Goal: Task Accomplishment & Management: Manage account settings

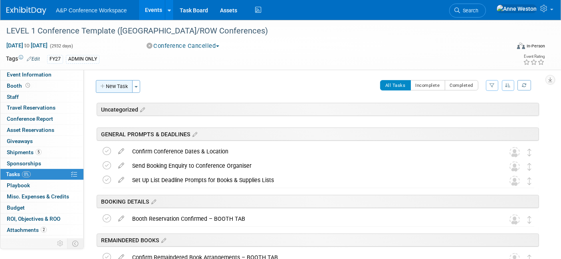
click at [113, 86] on button "New Task" at bounding box center [114, 86] width 37 height 13
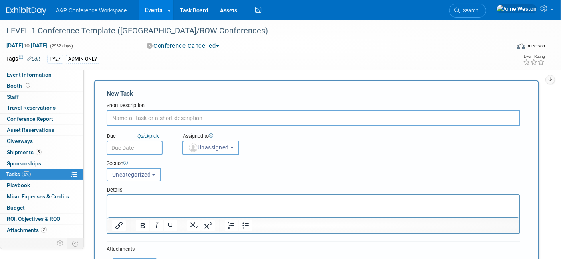
paste input "Send Sponsorship Enquiry to Conference Organiser"
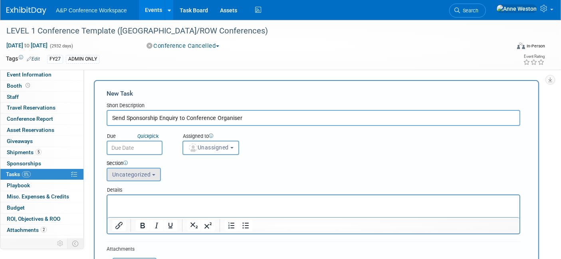
type input "Send Sponsorship Enquiry to Conference Organiser"
click at [143, 172] on span "Uncategorized" at bounding box center [131, 175] width 39 height 6
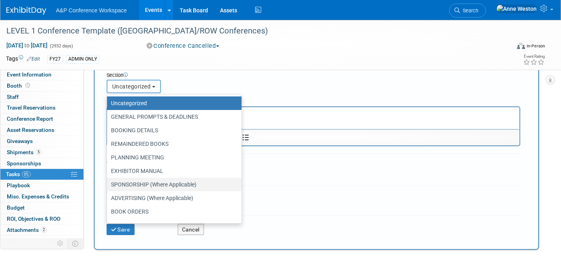
scroll to position [89, 0]
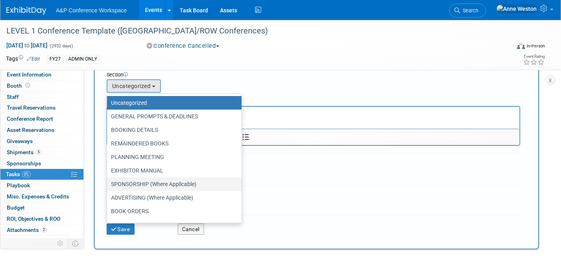
click at [146, 184] on label "SPONSORSHIP (Where Applicable)" at bounding box center [172, 184] width 123 height 10
click at [108, 184] on input "SPONSORSHIP (Where Applicable)" at bounding box center [105, 184] width 5 height 5
select select "11273919"
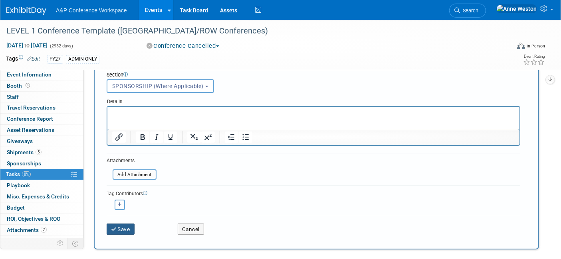
click at [118, 224] on button "Save" at bounding box center [121, 229] width 28 height 11
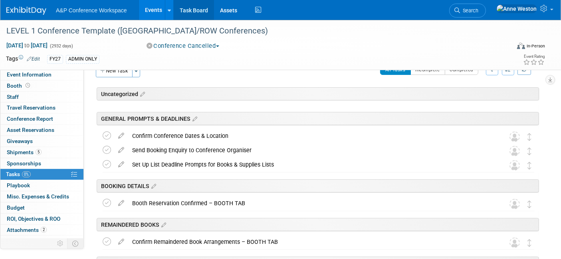
scroll to position [2, 0]
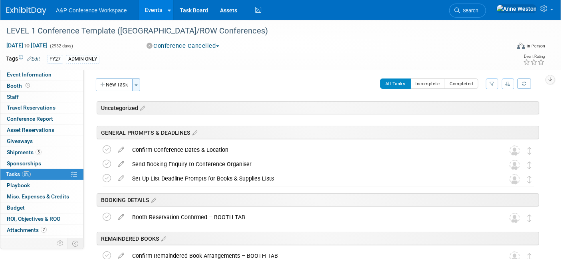
click at [138, 84] on button "Toggle Dropdown" at bounding box center [136, 85] width 8 height 13
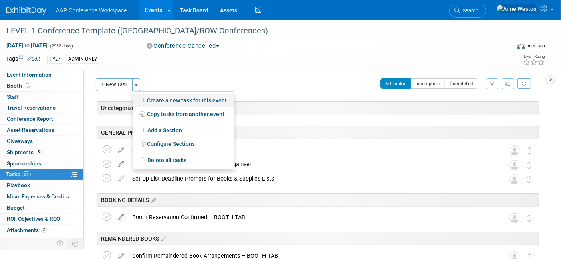
click at [160, 99] on link "Create a new task for this event" at bounding box center [183, 101] width 101 height 14
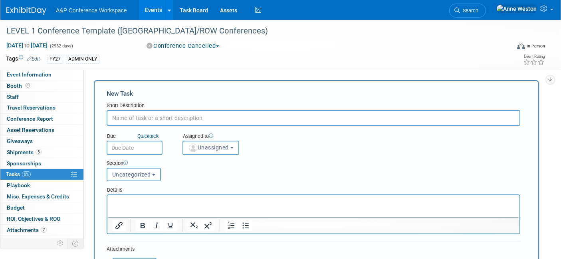
scroll to position [0, 0]
paste input "Sponsorship Reservation Confirmed"
type input "Sponsorship Reservation Confirmed"
click at [143, 170] on button "Uncategorized" at bounding box center [134, 175] width 54 height 14
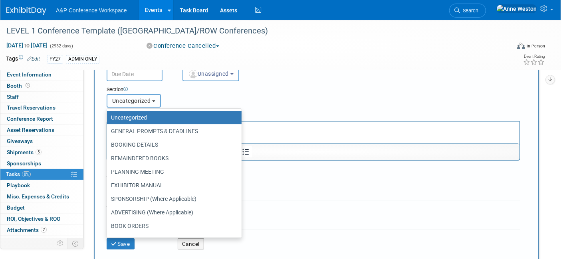
scroll to position [89, 0]
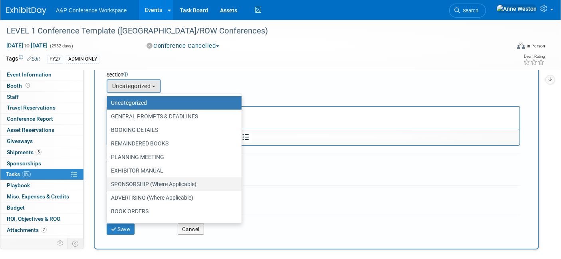
click at [145, 181] on label "SPONSORSHIP (Where Applicable)" at bounding box center [172, 184] width 123 height 10
click at [108, 182] on input "SPONSORSHIP (Where Applicable)" at bounding box center [105, 184] width 5 height 5
select select "11273919"
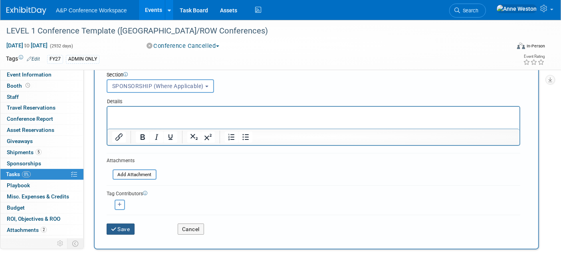
click at [124, 225] on button "Save" at bounding box center [121, 229] width 28 height 11
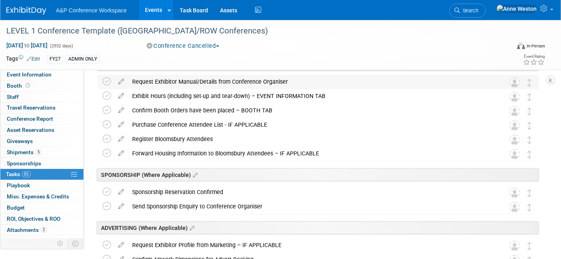
scroll to position [312, 0]
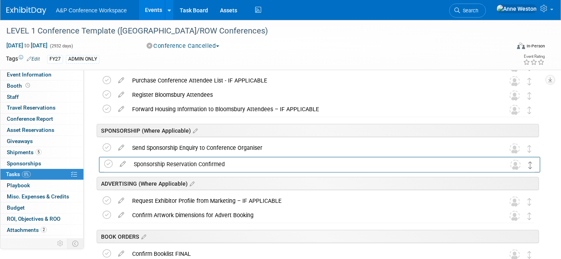
drag, startPoint x: 529, startPoint y: 147, endPoint x: 530, endPoint y: 163, distance: 16.4
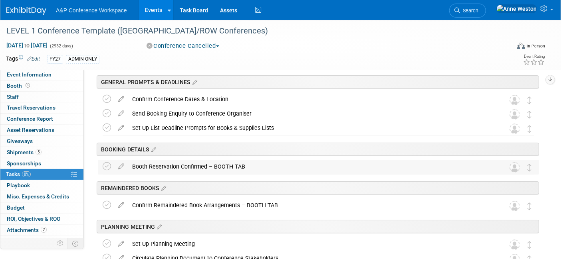
scroll to position [0, 0]
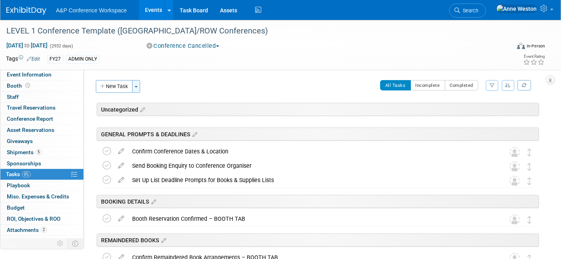
click at [137, 87] on span "button" at bounding box center [136, 87] width 3 height 2
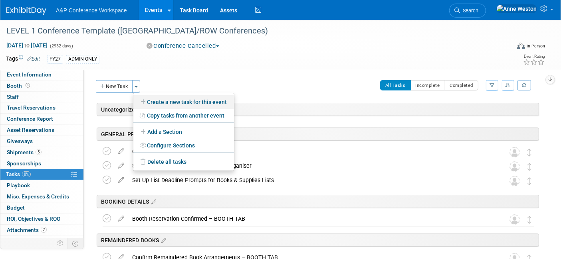
click at [160, 104] on link "Create a new task for this event" at bounding box center [183, 102] width 101 height 14
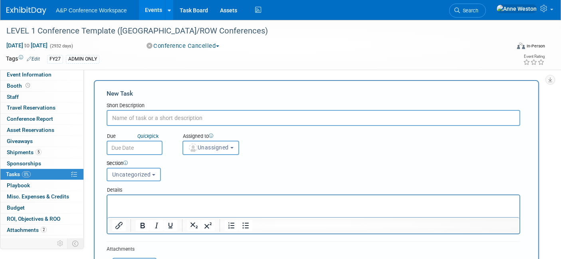
paste input "Send Advertising Enquiry to Conference Organiser"
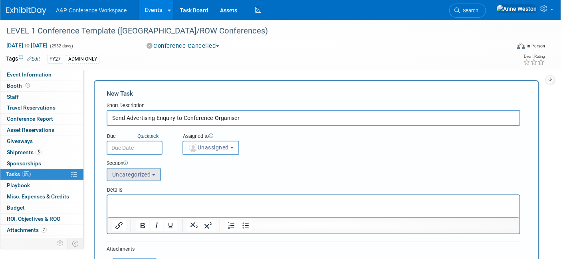
type input "Send Advertising Enquiry to Conference Organiser"
click at [144, 174] on span "Uncategorized" at bounding box center [131, 175] width 39 height 6
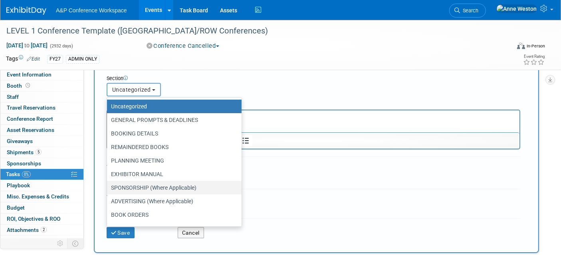
scroll to position [89, 0]
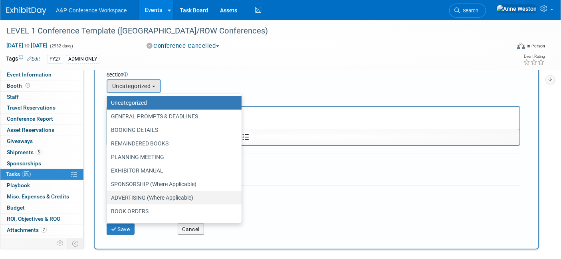
click at [143, 195] on label "ADVERTISING (Where Applicable)" at bounding box center [172, 198] width 123 height 10
click at [108, 196] on input "ADVERTISING (Where Applicable)" at bounding box center [105, 198] width 5 height 5
select select "11273920"
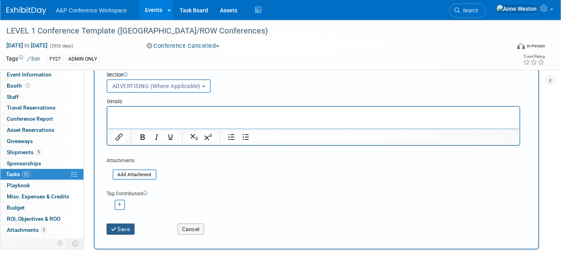
click at [117, 227] on icon "submit" at bounding box center [114, 230] width 7 height 6
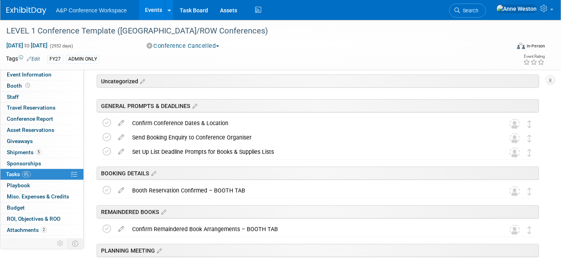
scroll to position [0, 0]
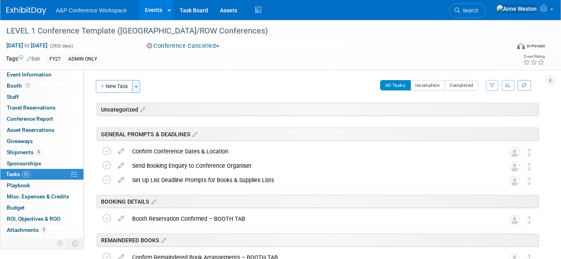
click at [137, 85] on button "Toggle Dropdown" at bounding box center [136, 86] width 8 height 13
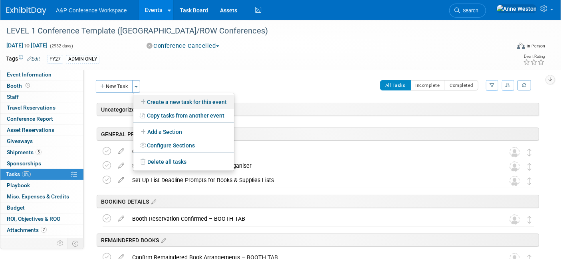
click at [166, 104] on link "Create a new task for this event" at bounding box center [183, 102] width 101 height 14
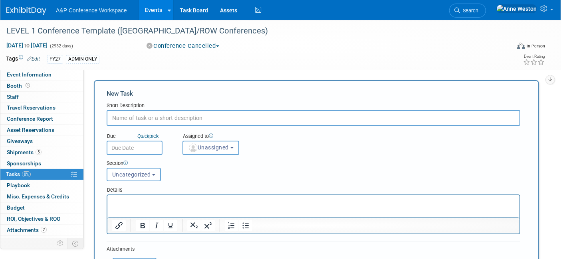
paste input "Advertising Reservation Confirmed"
type input "Advertising Reservation Confirmed"
click at [130, 173] on span "Uncategorized" at bounding box center [131, 175] width 39 height 6
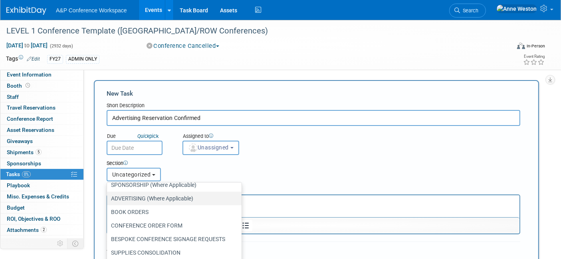
scroll to position [89, 0]
click at [143, 196] on label "ADVERTISING (Where Applicable)" at bounding box center [172, 198] width 123 height 10
click at [108, 196] on input "ADVERTISING (Where Applicable)" at bounding box center [105, 198] width 5 height 5
select select "11273920"
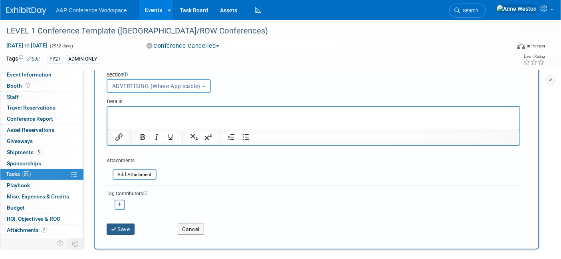
click at [121, 225] on button "Save" at bounding box center [121, 229] width 28 height 11
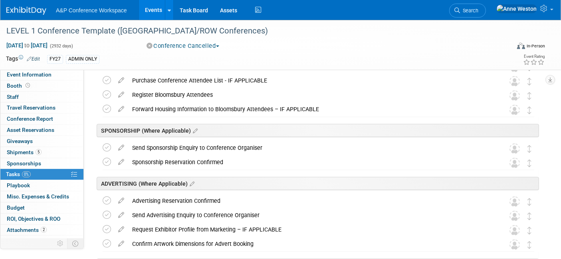
scroll to position [356, 0]
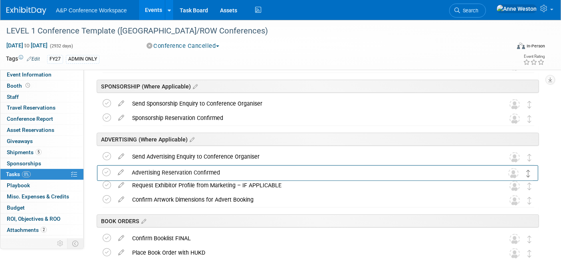
drag, startPoint x: 528, startPoint y: 160, endPoint x: 527, endPoint y: 175, distance: 15.6
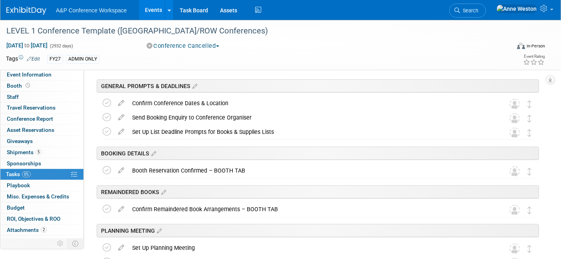
scroll to position [0, 0]
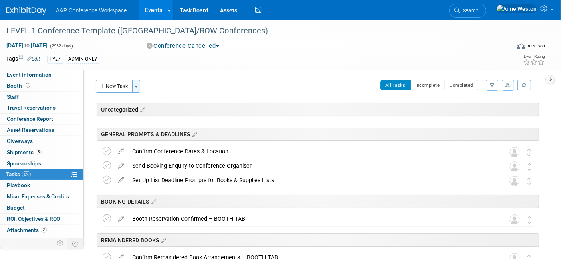
click at [136, 86] on span "button" at bounding box center [136, 87] width 3 height 2
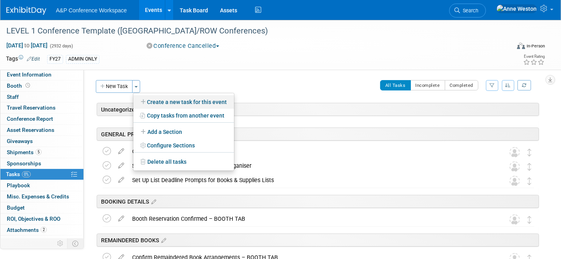
click at [166, 101] on link "Create a new task for this event" at bounding box center [183, 102] width 101 height 14
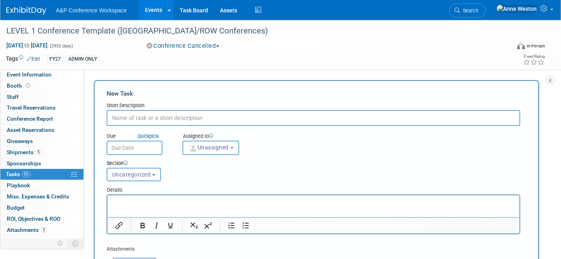
paste input "Confirm Artwork Complete"
type input "Confirm Artwork Complete"
click at [151, 172] on button "Uncategorized" at bounding box center [134, 175] width 54 height 14
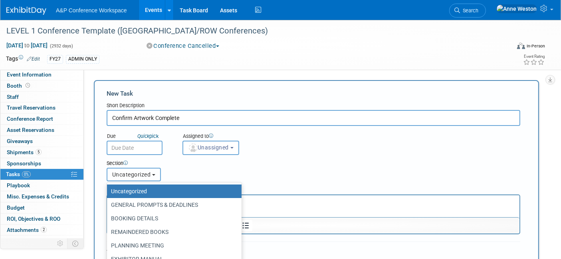
scroll to position [89, 0]
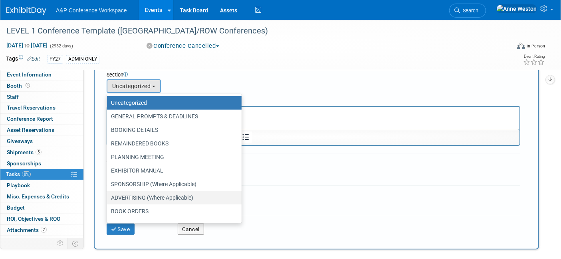
click at [154, 195] on label "ADVERTISING (Where Applicable)" at bounding box center [172, 198] width 123 height 10
click at [108, 196] on input "ADVERTISING (Where Applicable)" at bounding box center [105, 198] width 5 height 5
select select "11273920"
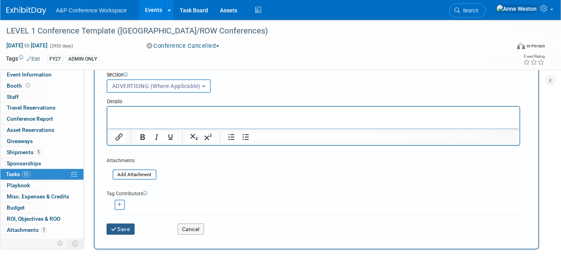
click at [113, 228] on icon "submit" at bounding box center [114, 230] width 7 height 6
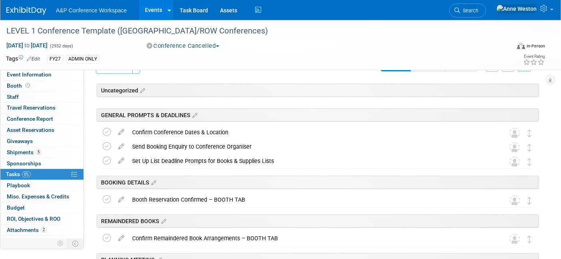
scroll to position [0, 0]
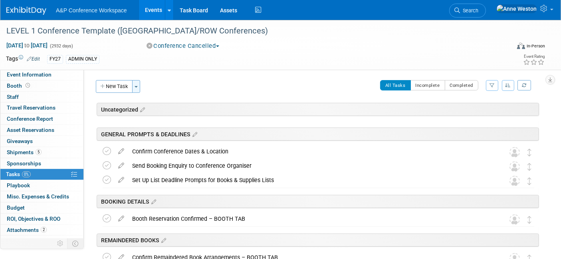
click at [140, 87] on button "Toggle Dropdown" at bounding box center [136, 86] width 8 height 13
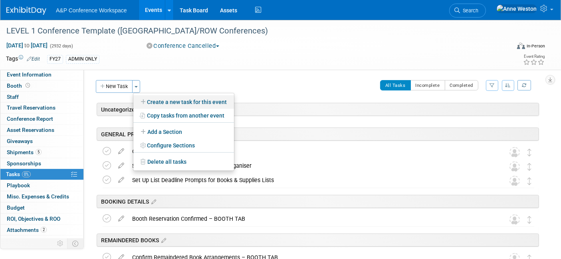
click at [149, 101] on link "Create a new task for this event" at bounding box center [183, 102] width 101 height 14
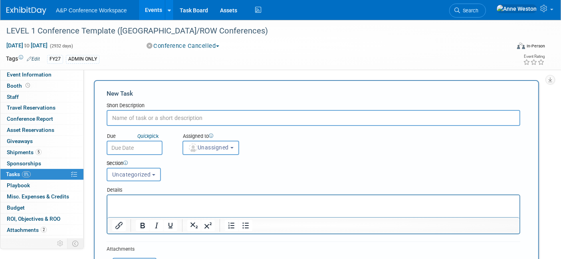
drag, startPoint x: 130, startPoint y: 115, endPoint x: 119, endPoint y: 116, distance: 10.8
click at [119, 116] on input "text" at bounding box center [314, 118] width 414 height 16
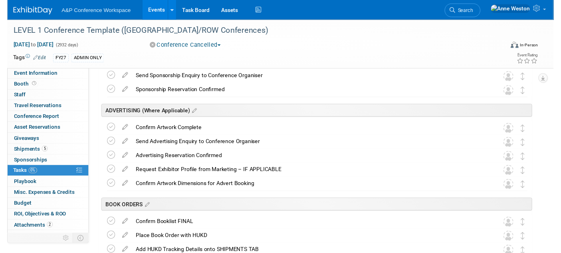
scroll to position [621, 0]
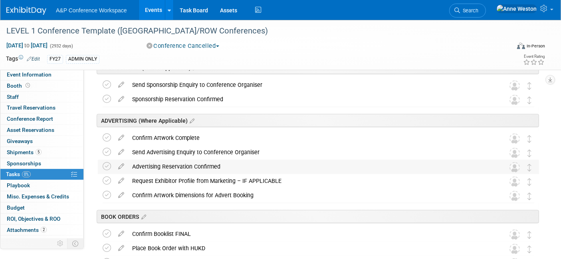
drag, startPoint x: 529, startPoint y: 184, endPoint x: 521, endPoint y: 167, distance: 18.7
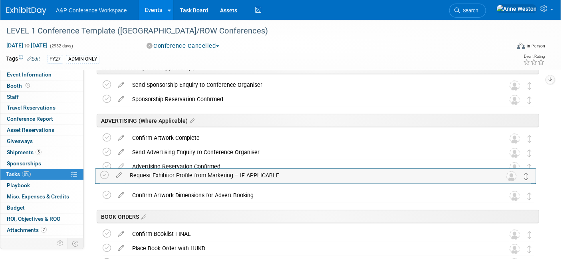
drag, startPoint x: 529, startPoint y: 182, endPoint x: 526, endPoint y: 178, distance: 4.2
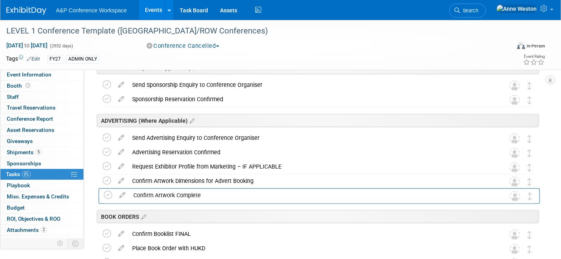
drag, startPoint x: 525, startPoint y: 139, endPoint x: 526, endPoint y: 200, distance: 60.7
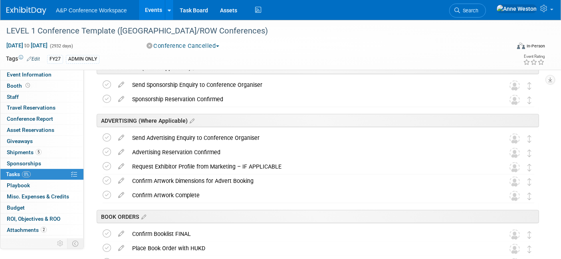
click at [137, 191] on div "Confirm Artwork Complete" at bounding box center [310, 196] width 365 height 14
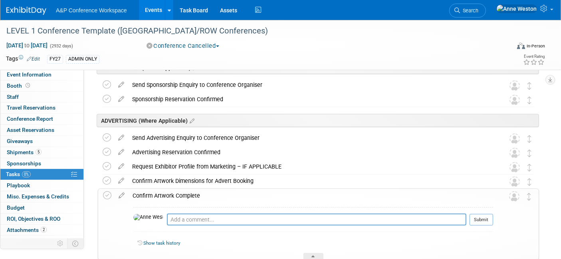
click at [137, 191] on div "Confirm Artwork Complete" at bounding box center [311, 196] width 364 height 14
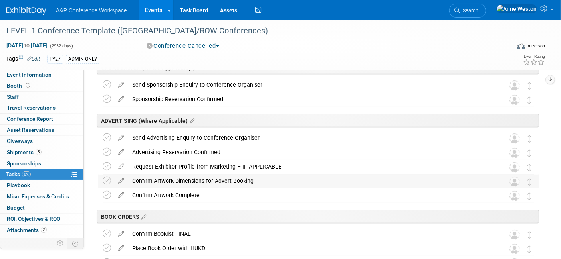
click at [147, 178] on div "Confirm Artwork Dimensions for Advert Booking" at bounding box center [310, 181] width 365 height 14
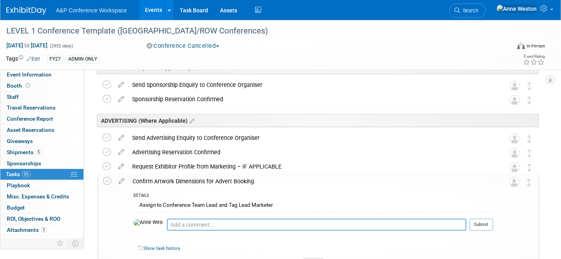
click at [147, 178] on div "Confirm Artwork Dimensions for Advert Booking" at bounding box center [311, 182] width 364 height 14
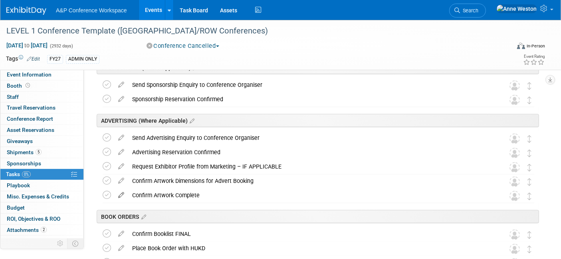
click at [122, 191] on icon at bounding box center [121, 194] width 14 height 10
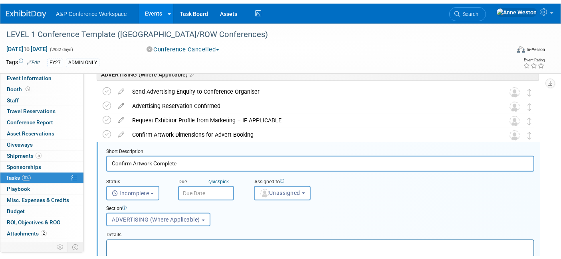
scroll to position [690, 0]
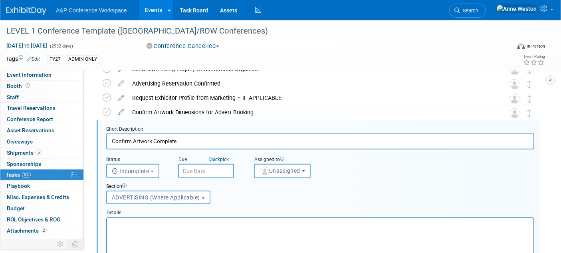
click at [147, 224] on p "Rich Text Area. Press ALT-0 for help." at bounding box center [319, 225] width 417 height 8
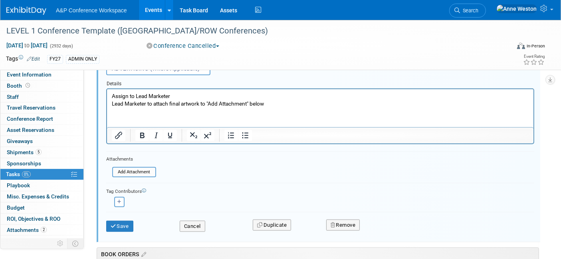
scroll to position [823, 0]
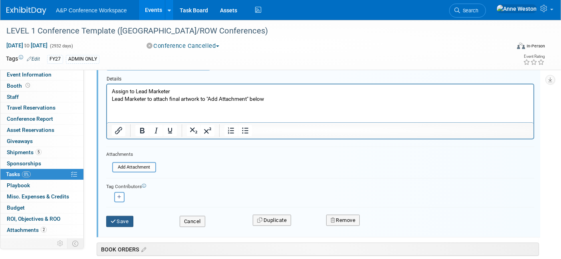
click at [121, 216] on button "Save" at bounding box center [119, 221] width 27 height 11
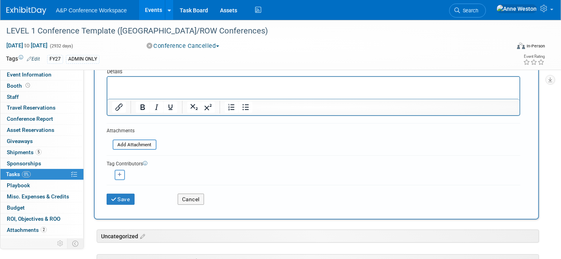
scroll to position [133, 0]
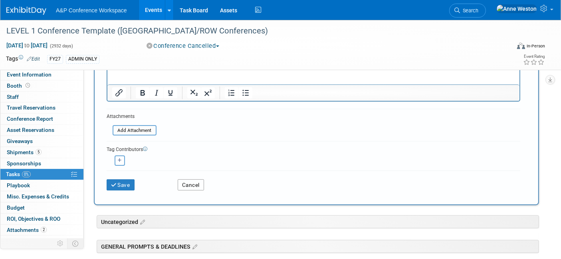
click at [198, 180] on button "Cancel" at bounding box center [191, 185] width 26 height 11
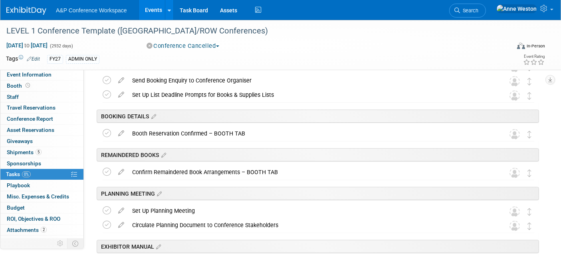
scroll to position [0, 0]
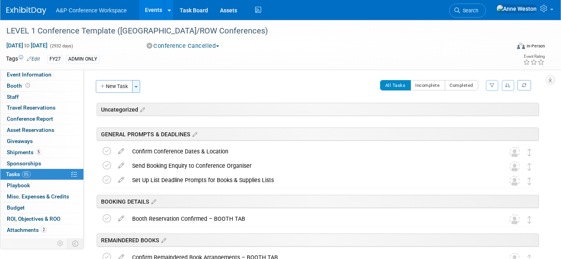
click at [133, 89] on button "Toggle Dropdown" at bounding box center [136, 86] width 8 height 13
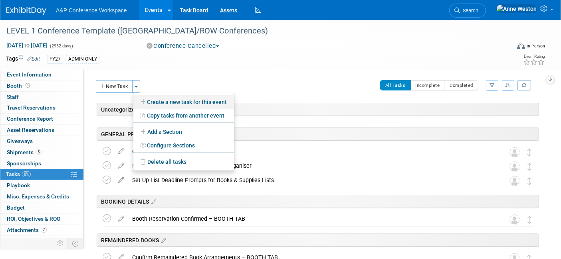
click at [172, 100] on link "Create a new task for this event" at bounding box center [183, 102] width 101 height 14
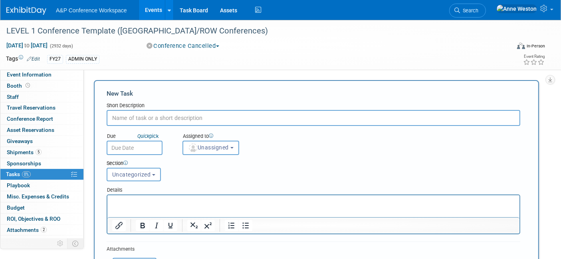
paste input "Submit Artwork to Conference Organiser"
type input "Submit Artwork to Conference Organiser"
click at [136, 172] on span "Uncategorized" at bounding box center [131, 175] width 39 height 6
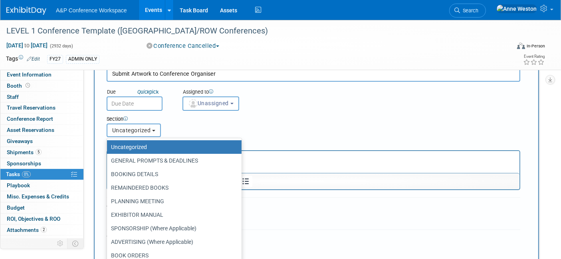
scroll to position [89, 0]
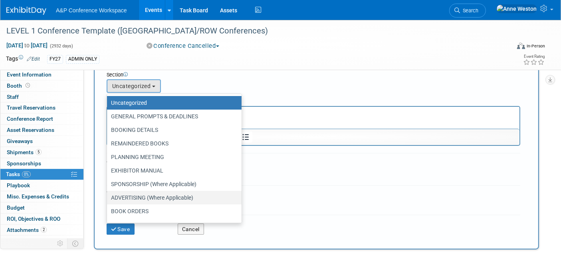
click at [162, 196] on label "ADVERTISING (Where Applicable)" at bounding box center [172, 198] width 123 height 10
click at [108, 196] on input "ADVERTISING (Where Applicable)" at bounding box center [105, 198] width 5 height 5
select select "11273920"
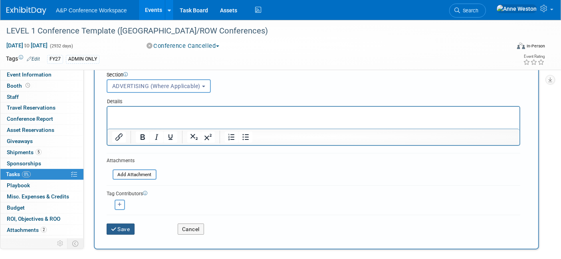
click at [123, 226] on button "Save" at bounding box center [121, 229] width 28 height 11
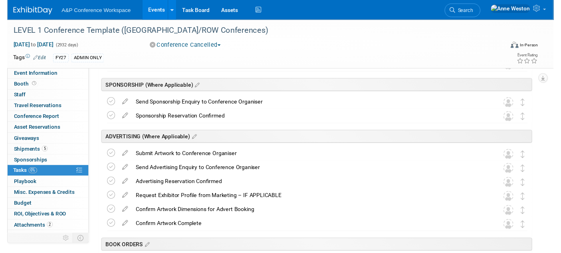
scroll to position [356, 0]
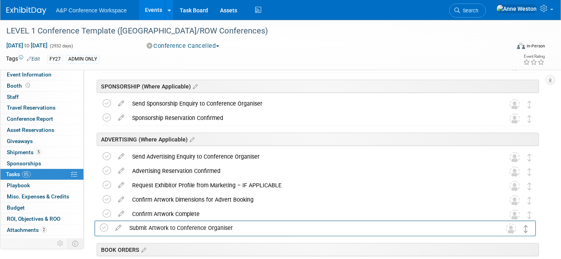
drag, startPoint x: 531, startPoint y: 161, endPoint x: 527, endPoint y: 232, distance: 71.1
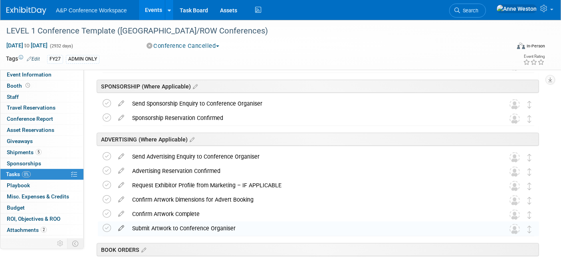
click at [119, 228] on icon at bounding box center [121, 227] width 14 height 10
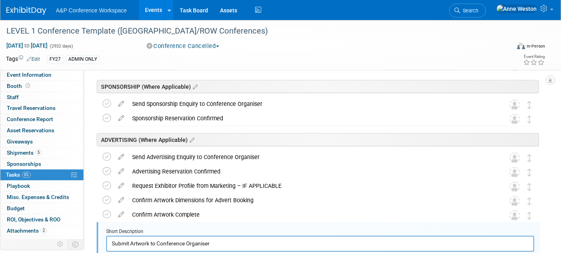
scroll to position [461, 0]
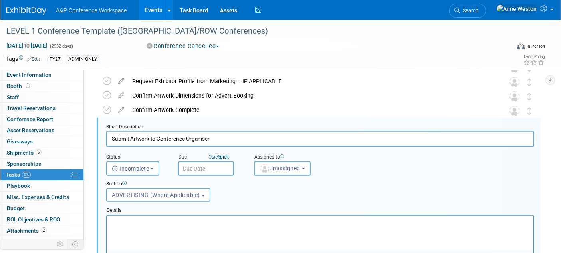
click at [179, 222] on p "Rich Text Area. Press ALT-0 for help." at bounding box center [319, 222] width 417 height 8
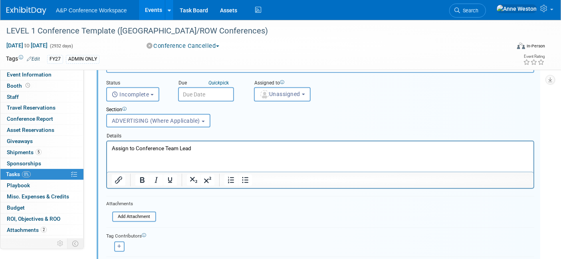
scroll to position [550, 0]
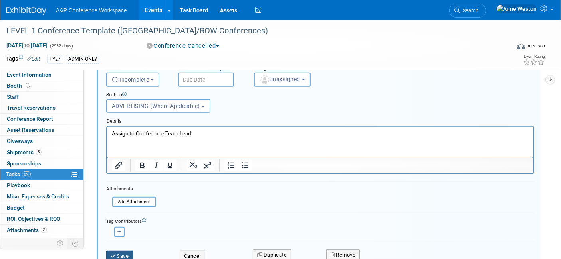
click at [121, 251] on button "Save" at bounding box center [119, 256] width 27 height 11
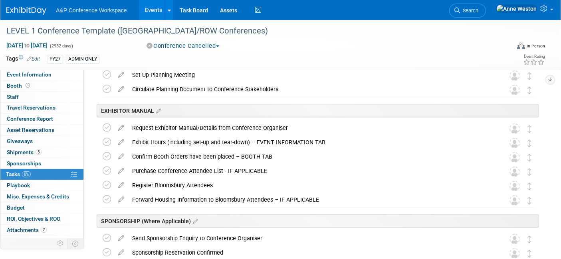
scroll to position [0, 0]
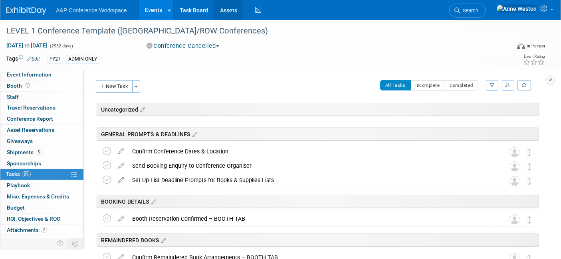
click at [229, 12] on link "Assets" at bounding box center [228, 10] width 29 height 20
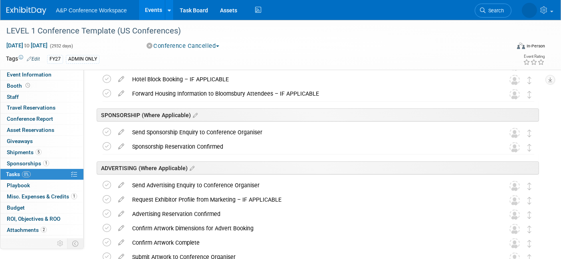
scroll to position [399, 0]
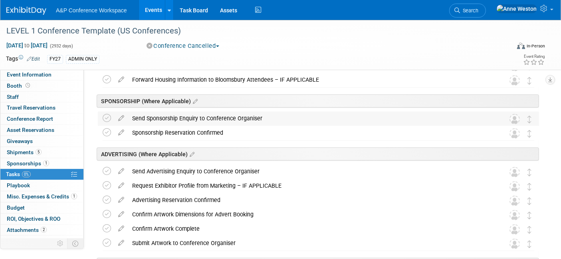
drag, startPoint x: 268, startPoint y: 118, endPoint x: 130, endPoint y: 123, distance: 138.2
click at [130, 123] on div "Send Sponsorship Enquiry to Conference Organiser" at bounding box center [310, 119] width 365 height 14
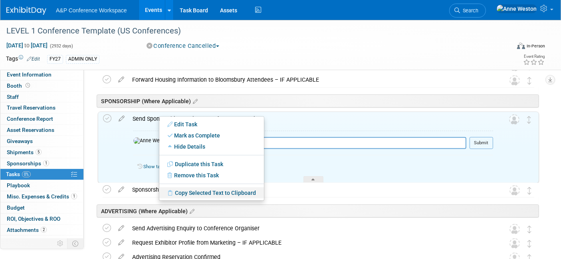
click at [184, 192] on link "Copy Selected Text to Clipboard" at bounding box center [211, 193] width 105 height 11
copy div "Send Sponsorship Enquiry to Conference Organiser"
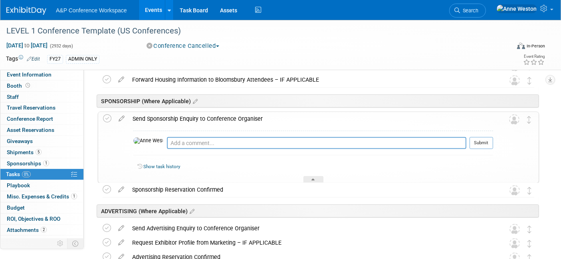
click at [216, 160] on div "Show task history" at bounding box center [313, 168] width 360 height 17
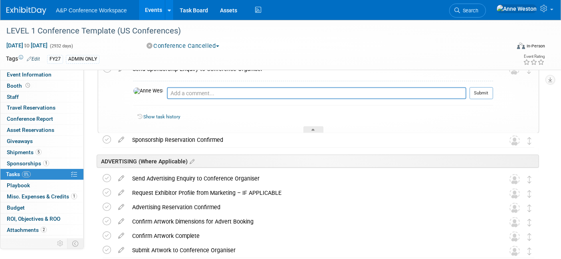
scroll to position [488, 0]
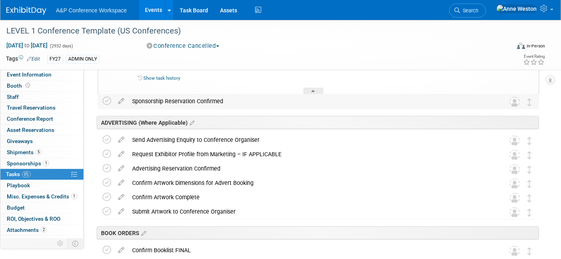
click at [176, 97] on div "Sponsorship Reservation Confirmed" at bounding box center [310, 102] width 365 height 14
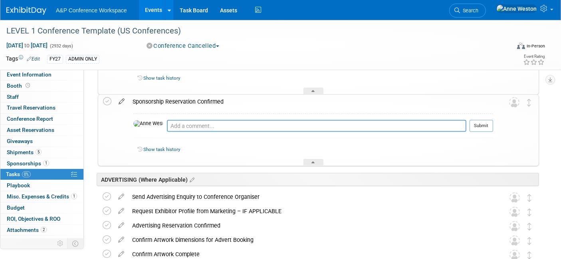
drag, startPoint x: 238, startPoint y: 101, endPoint x: 128, endPoint y: 99, distance: 110.2
click at [127, 99] on tr "Sponsorship Reservation Confirmed Pro tip: Press Ctrl-Enter to submit comment. …" at bounding box center [318, 130] width 431 height 71
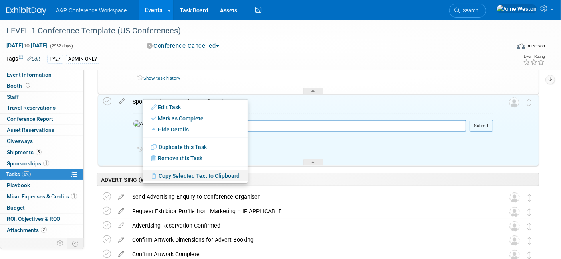
click at [170, 174] on link "Copy Selected Text to Clipboard" at bounding box center [195, 175] width 105 height 11
copy div "Sponsorship Reservation Confirmed"
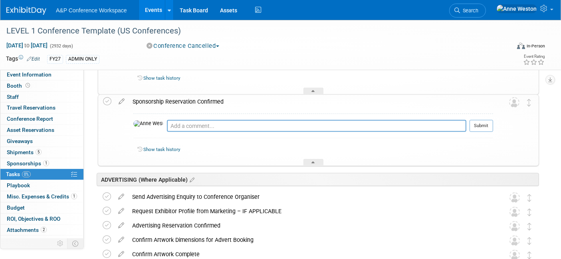
click at [247, 147] on div "Show task history" at bounding box center [315, 150] width 356 height 7
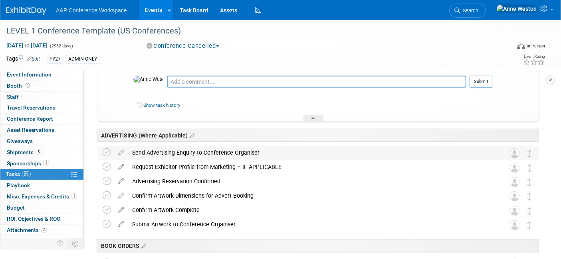
drag, startPoint x: 264, startPoint y: 150, endPoint x: 113, endPoint y: 149, distance: 150.9
click at [113, 149] on tr "Send Advertising Enquiry to Conference Organiser Pro tip: Press Ctrl-Enter to s…" at bounding box center [319, 153] width 432 height 14
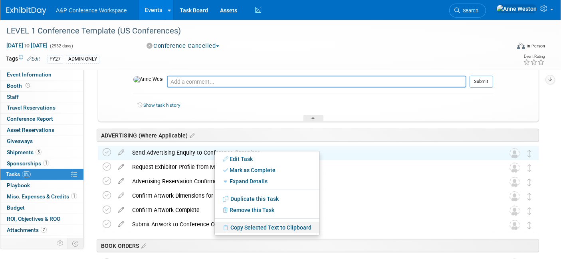
click at [236, 224] on link "Copy Selected Text to Clipboard" at bounding box center [267, 227] width 105 height 11
copy div "Send Advertising Enquiry to Conference Organiser"
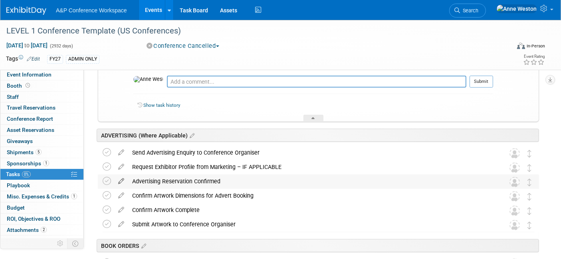
drag, startPoint x: 227, startPoint y: 182, endPoint x: 127, endPoint y: 178, distance: 99.9
click at [127, 178] on tr "Advertising Reservation Confirmed Pro tip: Press Ctrl-Enter to submit comment. …" at bounding box center [319, 182] width 432 height 14
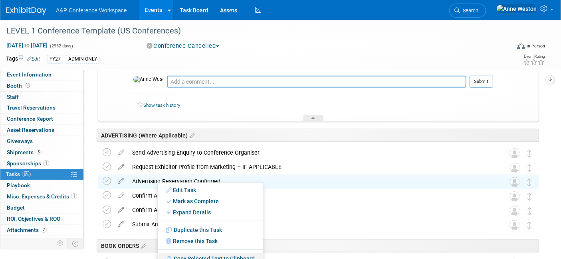
click at [190, 256] on link "Copy Selected Text to Clipboard" at bounding box center [210, 258] width 105 height 11
copy div "Advertising Reservation Confirmed"
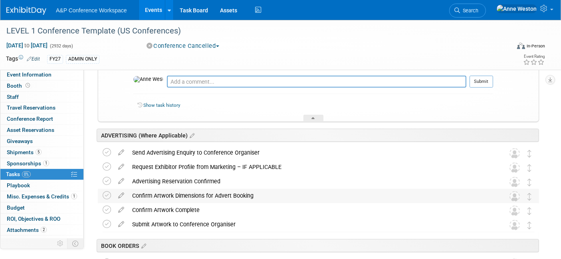
drag, startPoint x: 259, startPoint y: 196, endPoint x: 224, endPoint y: 196, distance: 35.1
click at [224, 196] on div "Confirm Artwork Dimensions for Advert Booking" at bounding box center [310, 196] width 365 height 14
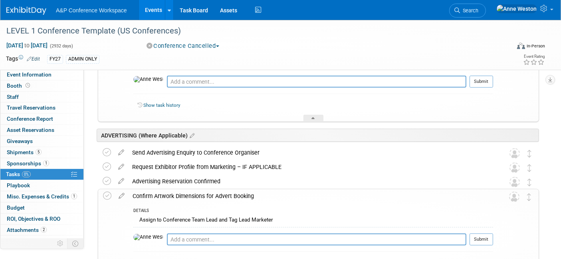
click at [263, 196] on div "Confirm Artwork Dimensions for Advert Booking" at bounding box center [311, 197] width 364 height 14
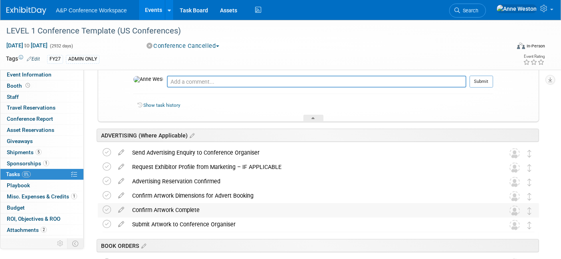
drag, startPoint x: 205, startPoint y: 210, endPoint x: 131, endPoint y: 204, distance: 74.9
click at [131, 204] on div "Confirm Artwork Complete" at bounding box center [310, 211] width 365 height 14
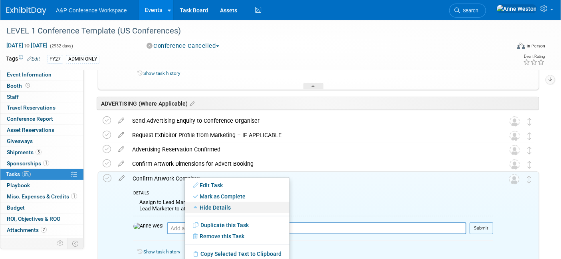
scroll to position [576, 0]
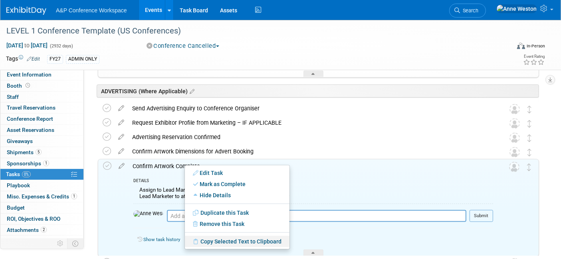
click at [212, 240] on link "Copy Selected Text to Clipboard" at bounding box center [237, 241] width 105 height 11
copy div "Confirm Artwork Complete"
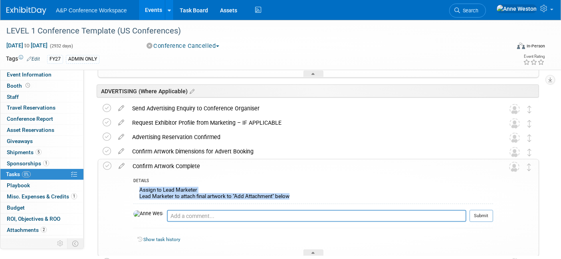
drag, startPoint x: 292, startPoint y: 194, endPoint x: 133, endPoint y: 190, distance: 158.6
click at [133, 190] on div "Assign to Lead Marketer Lead Marketer to attach final artwork to "Add Attachmen…" at bounding box center [313, 194] width 360 height 19
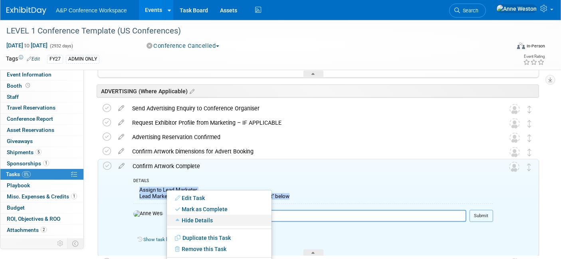
scroll to position [621, 0]
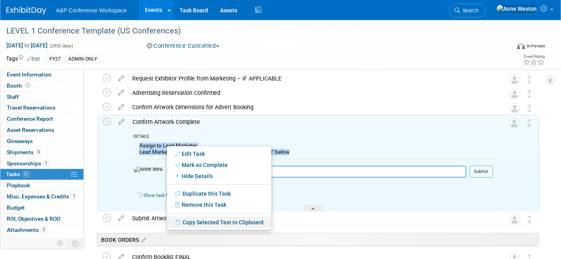
click at [194, 222] on link "Copy Selected Text to Clipboard" at bounding box center [219, 222] width 105 height 11
copy div "Assign to Lead Marketer Lead Marketer to attach final artwork to "Add Attachmen…"
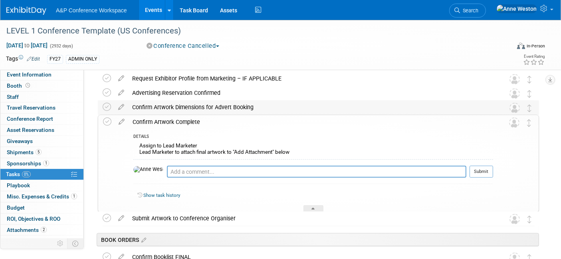
click at [203, 105] on div "Confirm Artwork Dimensions for Advert Booking" at bounding box center [310, 108] width 365 height 14
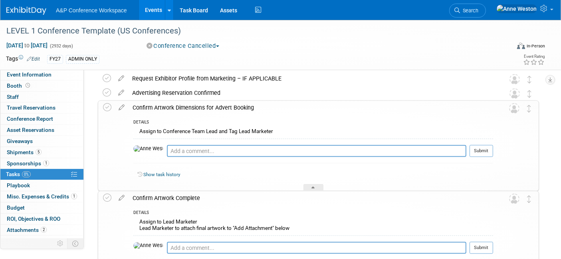
click at [203, 105] on div "Confirm Artwork Dimensions for Advert Booking" at bounding box center [311, 108] width 364 height 14
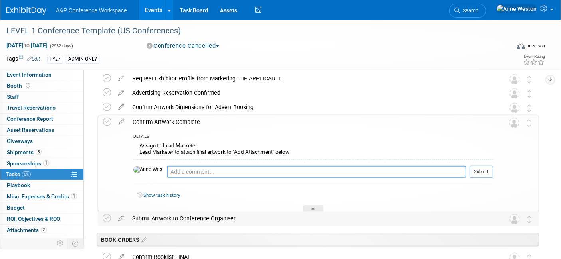
click at [192, 216] on div "Submit Artwork to Conference Organiser" at bounding box center [310, 219] width 365 height 14
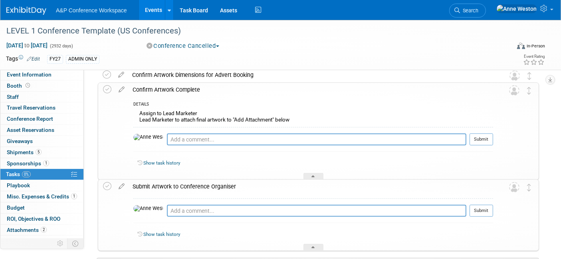
scroll to position [665, 0]
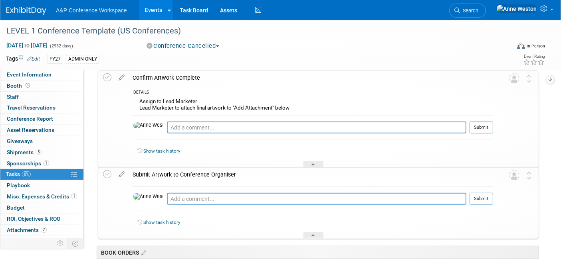
drag, startPoint x: 238, startPoint y: 172, endPoint x: 130, endPoint y: 172, distance: 108.2
click at [130, 172] on div "Submit Artwork to Conference Organiser" at bounding box center [311, 175] width 364 height 14
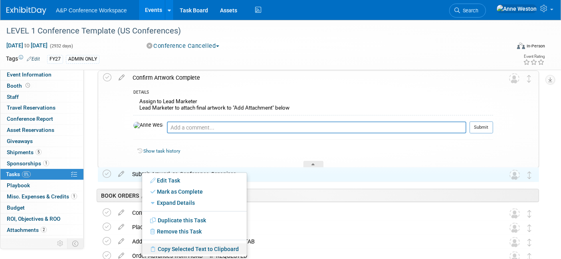
click at [168, 248] on link "Copy Selected Text to Clipboard" at bounding box center [194, 249] width 105 height 11
copy div "Submit Artwork to Conference Organiser"
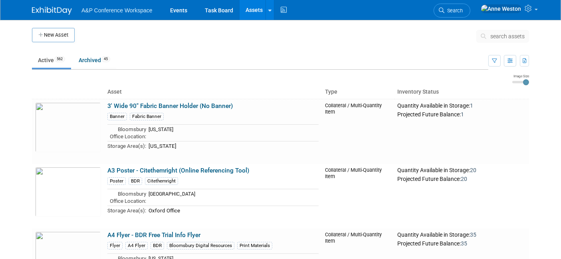
click at [522, 59] on button "button" at bounding box center [524, 61] width 9 height 12
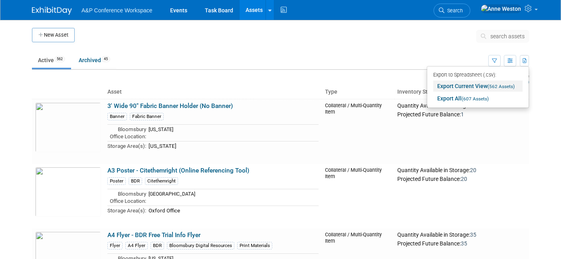
click at [458, 89] on link "Export Current View (562 Assets)" at bounding box center [477, 86] width 89 height 11
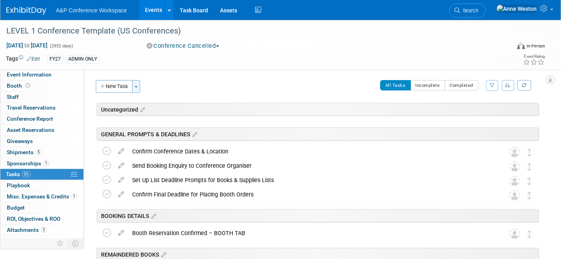
click at [138, 85] on button "Toggle Dropdown" at bounding box center [136, 86] width 8 height 13
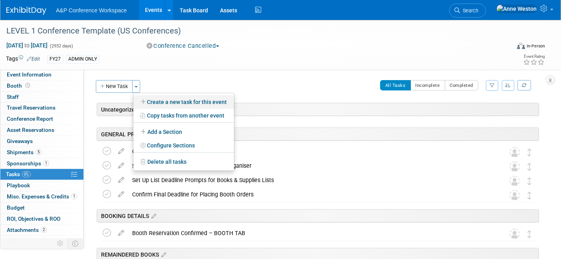
click at [170, 101] on link "Create a new task for this event" at bounding box center [183, 102] width 101 height 14
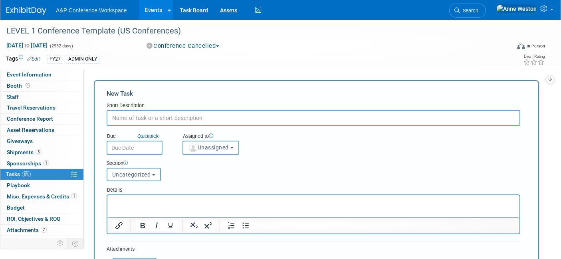
paste input "Study Skills Books & QR Code Signage (UK/ROW Version)"
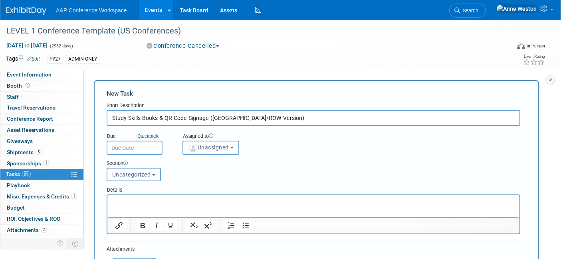
drag, startPoint x: 232, startPoint y: 116, endPoint x: 215, endPoint y: 114, distance: 16.9
click at [215, 114] on input "Study Skills Books & QR Code Signage (UK/ROW Version)" at bounding box center [314, 118] width 414 height 16
click at [252, 119] on input "Study Skills Books & QR Code Signage (UUS Version)" at bounding box center [314, 118] width 414 height 16
click at [112, 116] on input "Study Skills Books & QR Code Signage" at bounding box center [314, 118] width 414 height 16
click at [265, 118] on input "Add Study Skills Books & QR Code Signage" at bounding box center [314, 118] width 414 height 16
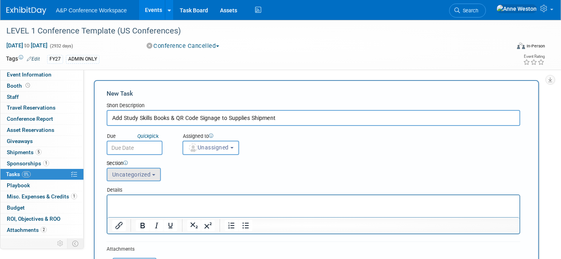
type input "Add Study Skills Books & QR Code Signage to Supplies Shipment"
click at [146, 170] on button "Uncategorized" at bounding box center [134, 175] width 54 height 14
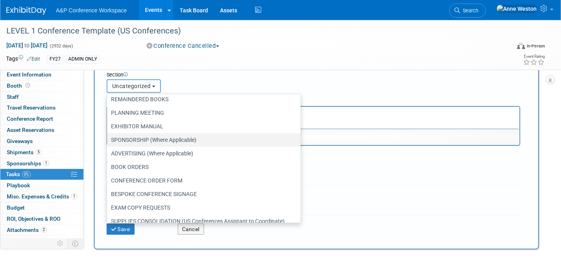
scroll to position [89, 0]
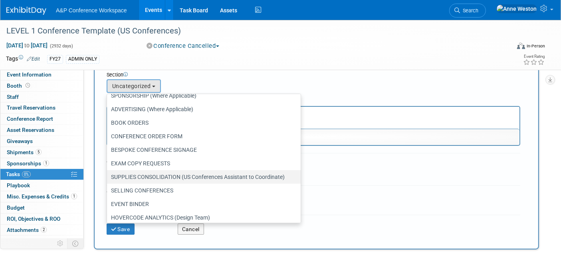
click at [180, 172] on label "SUPPLIES CONSOLIDATION (US Conferences Assistant to Coordinate)" at bounding box center [202, 177] width 182 height 10
click at [108, 175] on input "SUPPLIES CONSOLIDATION (US Conferences Assistant to Coordinate)" at bounding box center [105, 177] width 5 height 5
select select "11273866"
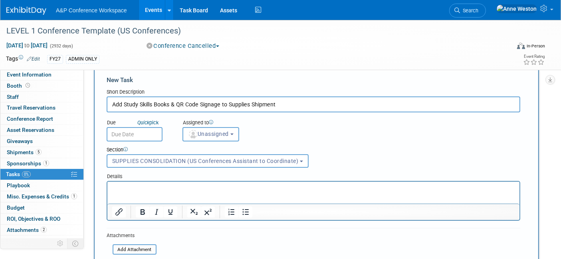
scroll to position [0, 0]
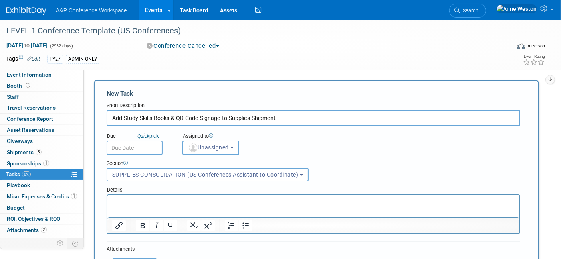
drag, startPoint x: 281, startPoint y: 118, endPoint x: 91, endPoint y: 102, distance: 191.5
click at [91, 102] on div "New Task Toggle Dropdown Create a new task for this event Copy tasks from anoth…" at bounding box center [314, 209] width 449 height 258
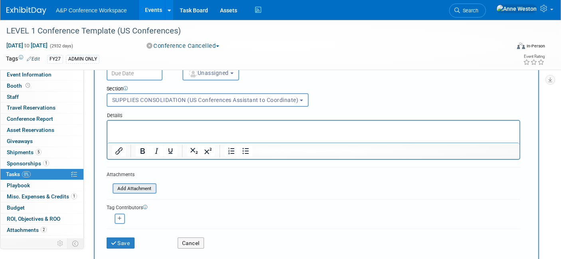
scroll to position [89, 0]
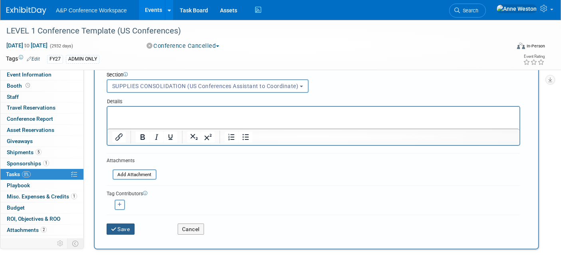
click at [123, 226] on button "Save" at bounding box center [121, 229] width 28 height 11
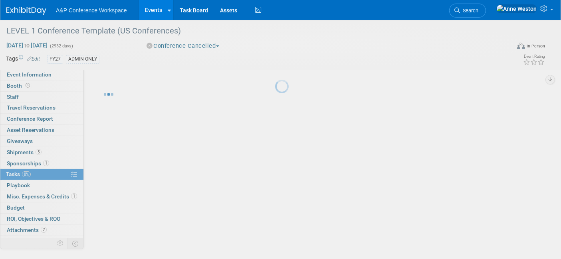
scroll to position [2, 0]
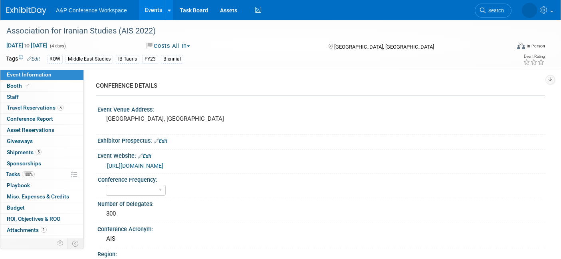
select select "Ed Kit"
click at [487, 7] on link "Search" at bounding box center [493, 11] width 37 height 14
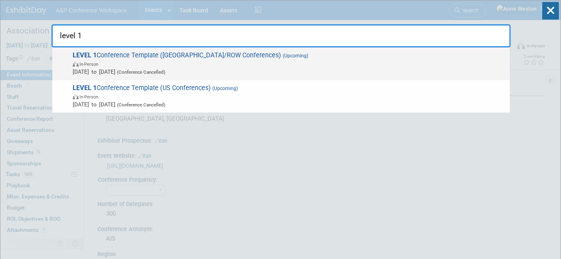
type input "level 1"
click at [221, 65] on span "In-Person" at bounding box center [289, 64] width 433 height 8
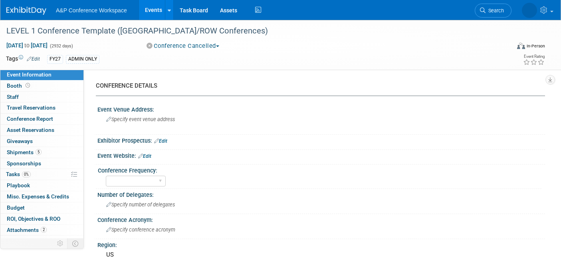
select select "Level 1"
select select "In-Person Booth"
click at [38, 172] on link "0% Tasks 0%" at bounding box center [41, 174] width 83 height 11
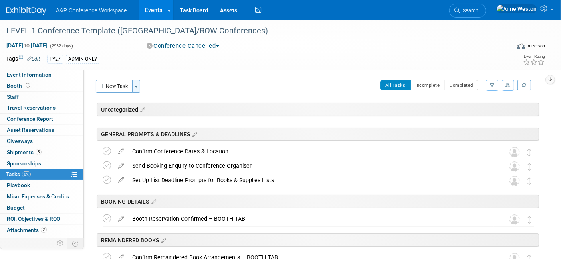
click at [135, 89] on button "Toggle Dropdown" at bounding box center [136, 86] width 8 height 13
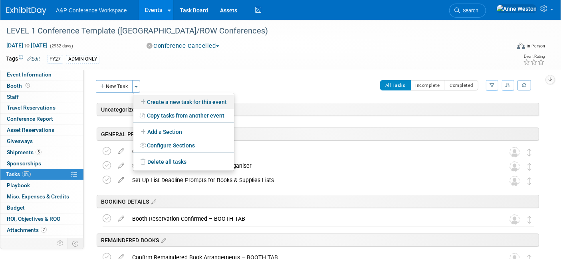
click at [158, 102] on link "Create a new task for this event" at bounding box center [183, 102] width 101 height 14
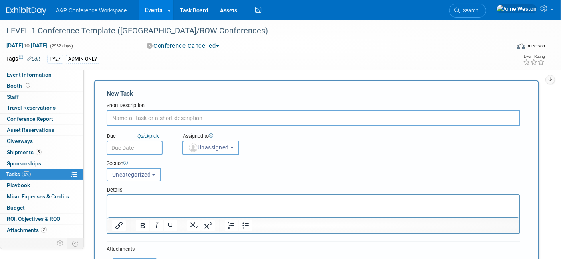
paste input "Add Study Skills Books & QR Code Signage to Supplies Shipment"
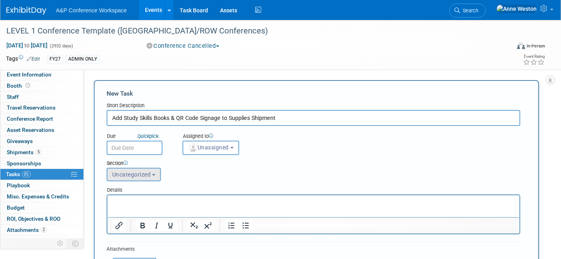
type input "Add Study Skills Books & QR Code Signage to Supplies Shipment"
click at [135, 176] on span "Uncategorized" at bounding box center [131, 175] width 39 height 6
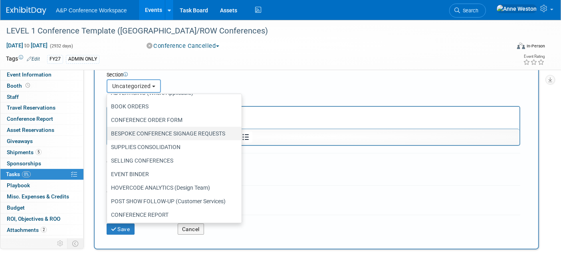
scroll to position [61, 0]
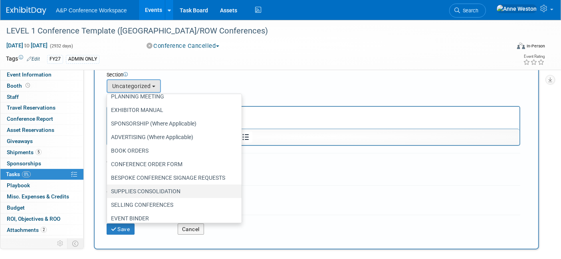
click at [152, 188] on label "SUPPLIES CONSOLIDATION" at bounding box center [172, 191] width 123 height 10
click at [108, 189] on input "SUPPLIES CONSOLIDATION" at bounding box center [105, 191] width 5 height 5
select select "11273925"
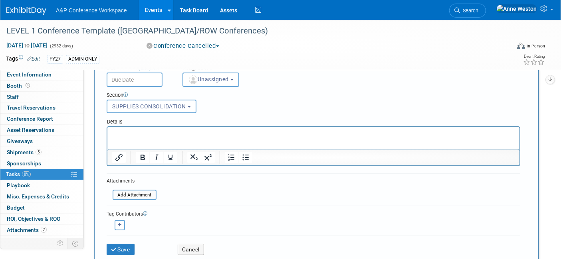
scroll to position [89, 0]
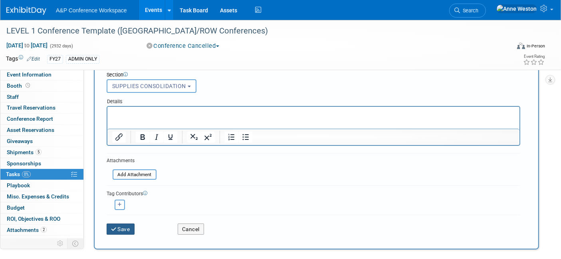
click at [125, 225] on button "Save" at bounding box center [121, 229] width 28 height 11
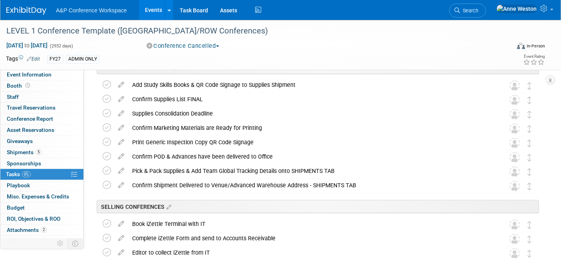
scroll to position [711, 0]
